Goal: Find specific page/section: Find specific page/section

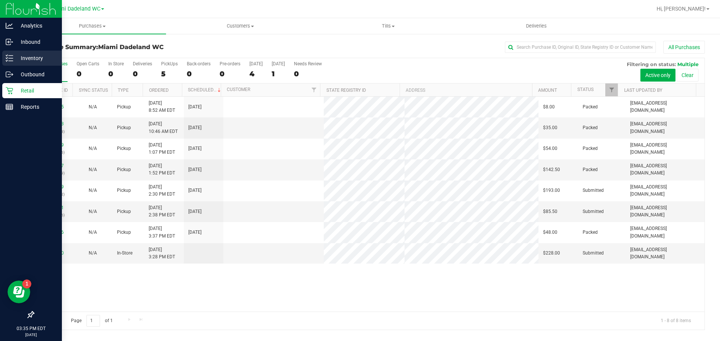
click at [30, 58] on p "Inventory" at bounding box center [35, 58] width 45 height 9
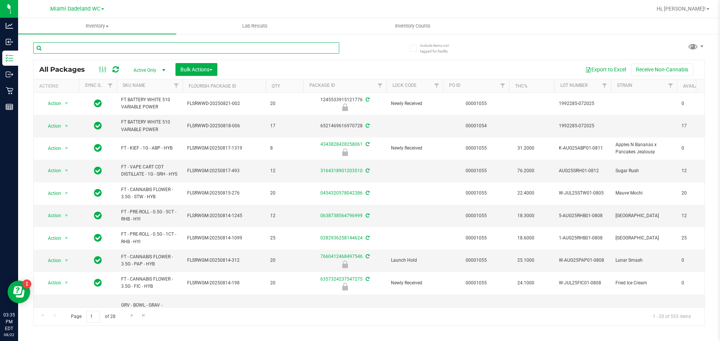
click at [155, 49] on input "text" at bounding box center [186, 47] width 306 height 11
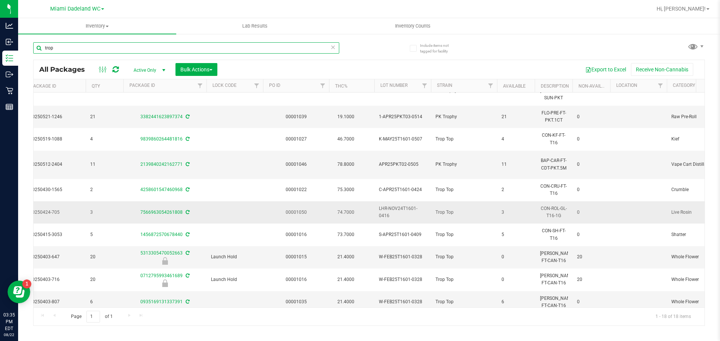
scroll to position [0, 180]
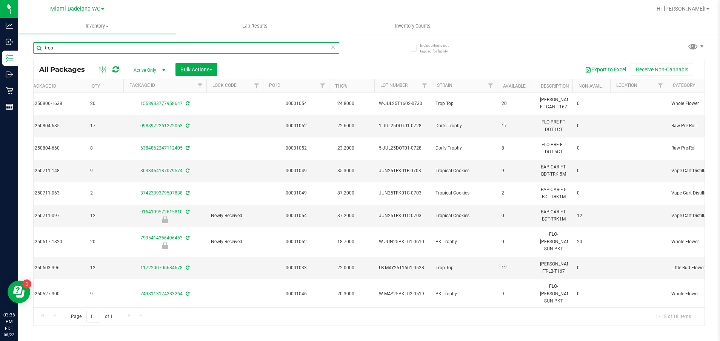
click at [60, 47] on input "trop" at bounding box center [186, 47] width 306 height 11
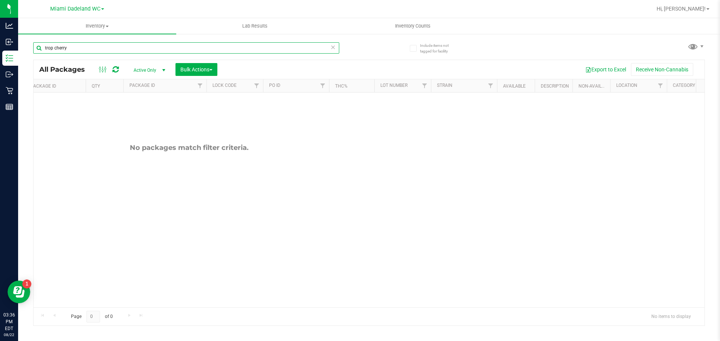
click at [54, 48] on input "trop cherry" at bounding box center [186, 47] width 306 height 11
type input "cherry"
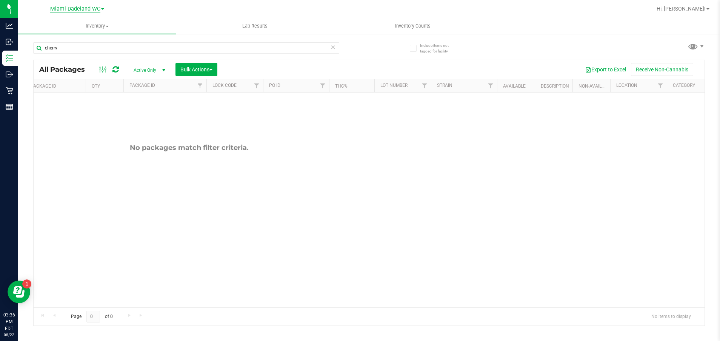
click at [90, 11] on span "Miami Dadeland WC" at bounding box center [75, 9] width 50 height 7
click at [60, 28] on link "Miami 72nd WC" at bounding box center [77, 26] width 110 height 10
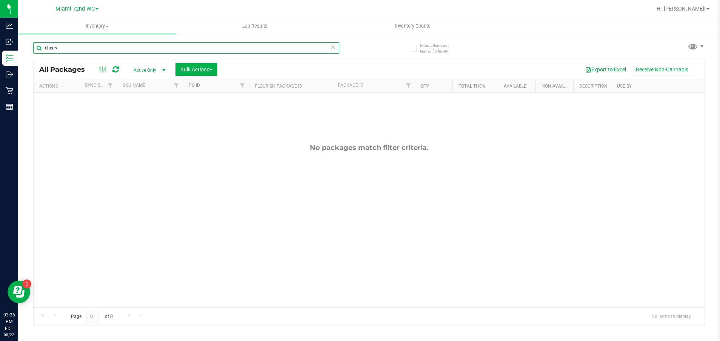
click at [70, 49] on input "cherry" at bounding box center [186, 47] width 306 height 11
type input "c"
type input "trop"
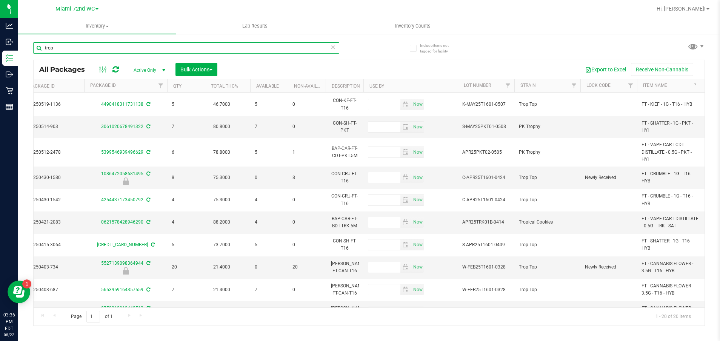
scroll to position [247, 247]
